Goal: Obtain resource: Download file/media

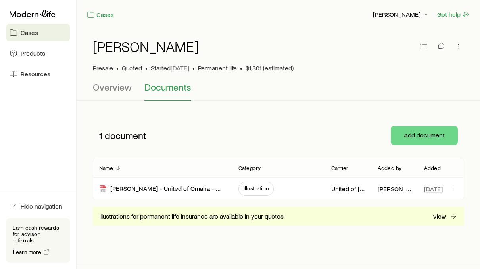
click at [255, 186] on span "Illustration" at bounding box center [256, 188] width 25 height 6
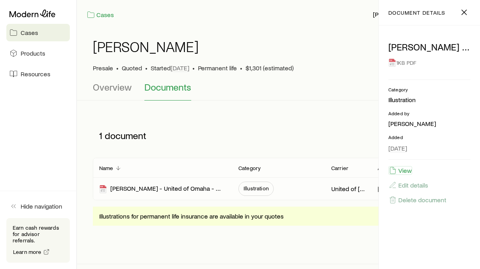
click at [407, 169] on button "View" at bounding box center [400, 170] width 24 height 9
click at [113, 86] on span "Overview" at bounding box center [112, 86] width 39 height 11
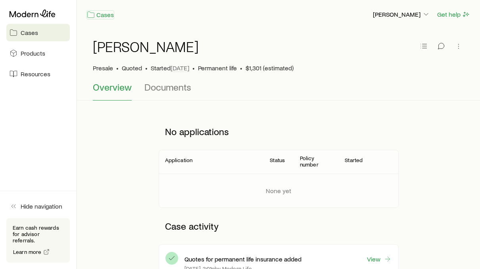
click at [101, 15] on link "Cases" at bounding box center [101, 14] width 28 height 9
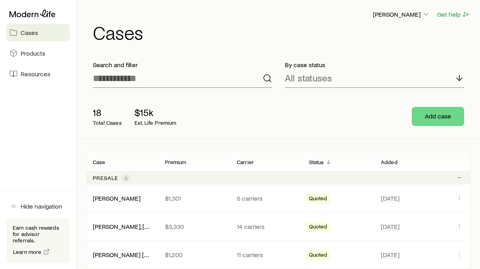
click at [119, 198] on link "[PERSON_NAME]" at bounding box center [117, 198] width 48 height 8
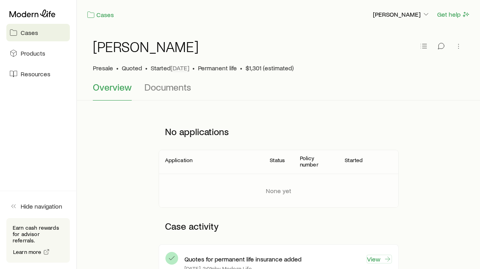
click at [372, 258] on link "View" at bounding box center [379, 258] width 25 height 9
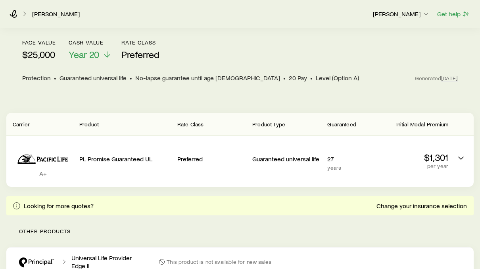
scroll to position [94, 0]
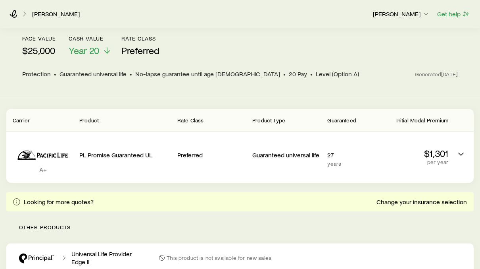
click at [278, 151] on p "Guaranteed universal life" at bounding box center [286, 155] width 69 height 8
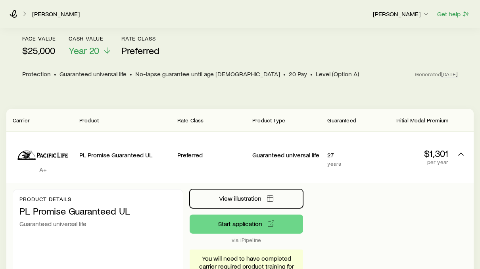
click at [237, 195] on span "View illustration" at bounding box center [240, 198] width 42 height 6
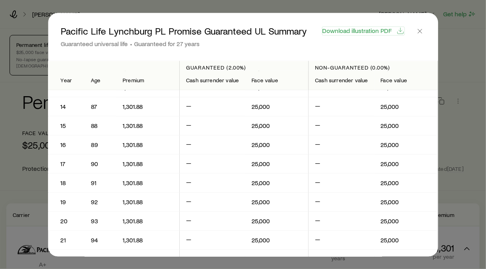
scroll to position [411, 0]
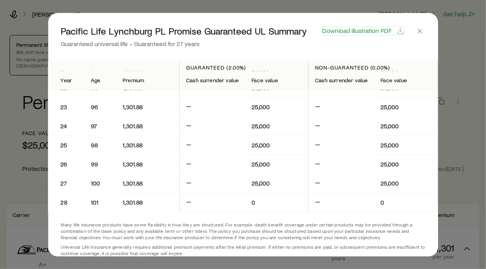
click at [363, 31] on span "Download illustration PDF" at bounding box center [356, 30] width 69 height 6
